Goal: Information Seeking & Learning: Compare options

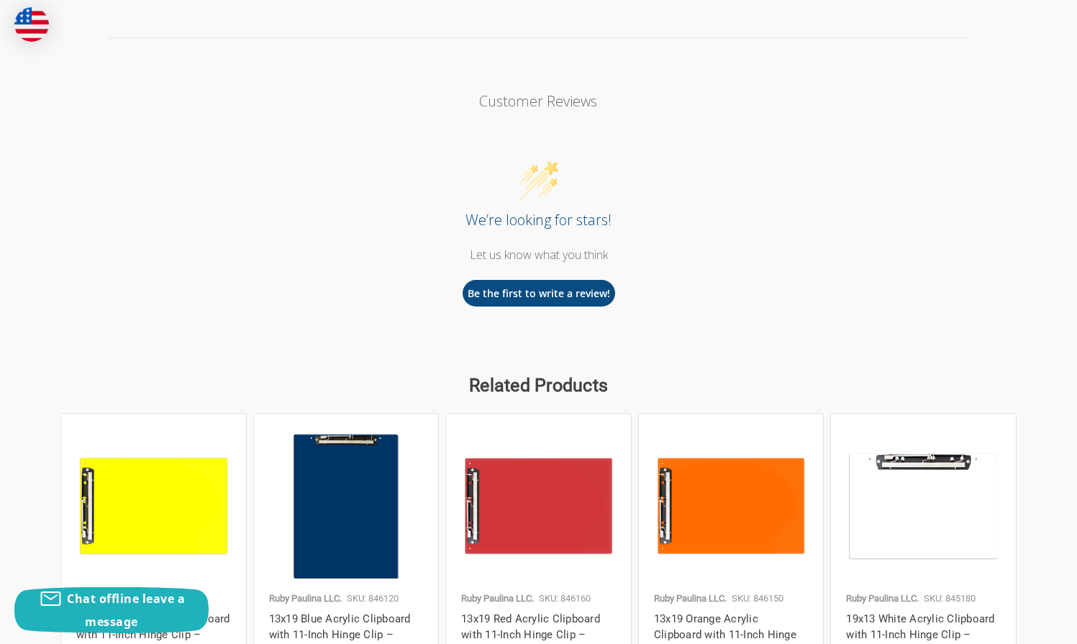
scroll to position [1932, 0]
